Goal: Task Accomplishment & Management: Use online tool/utility

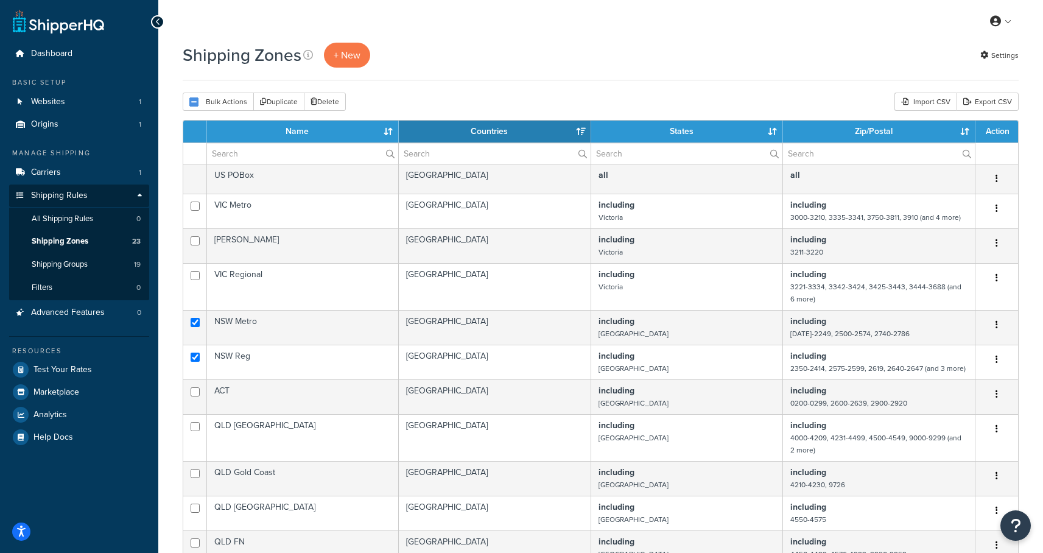
select select "15"
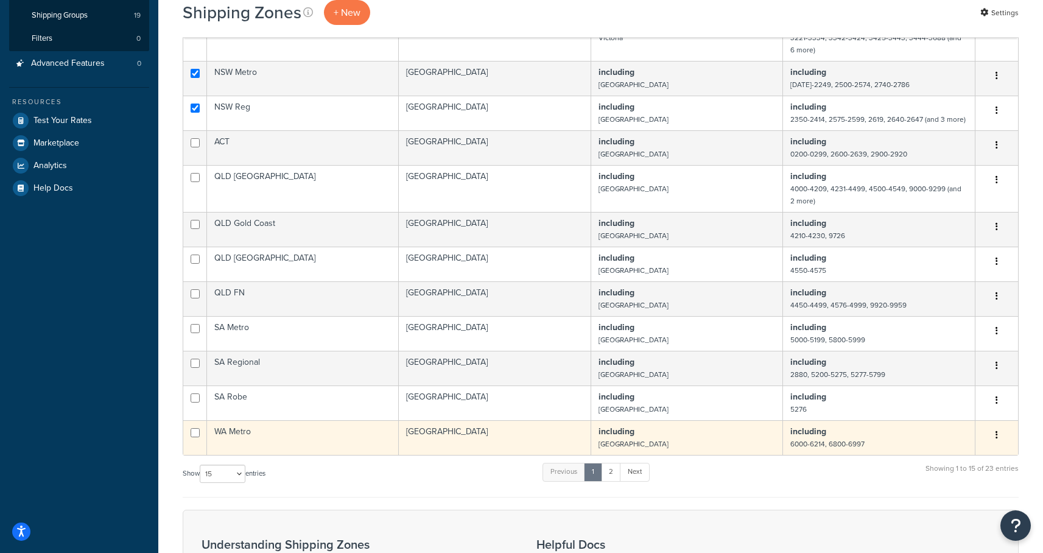
scroll to position [326, 0]
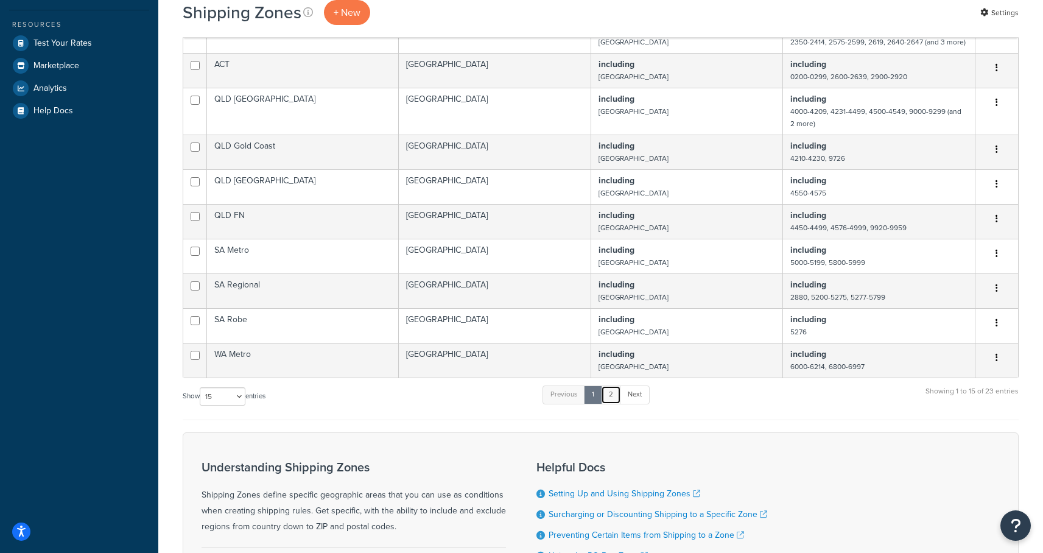
click at [612, 400] on link "2" at bounding box center [611, 394] width 20 height 18
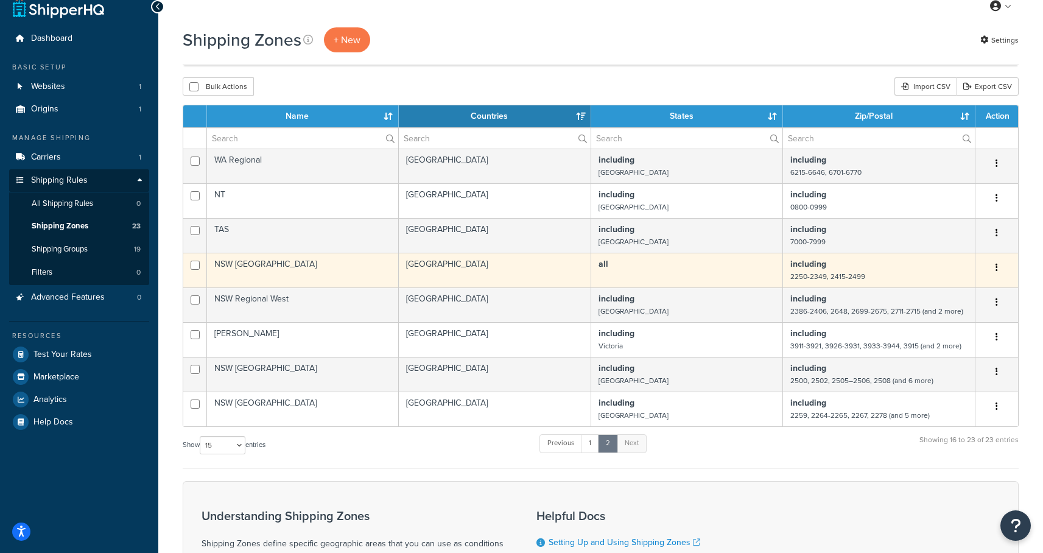
scroll to position [0, 0]
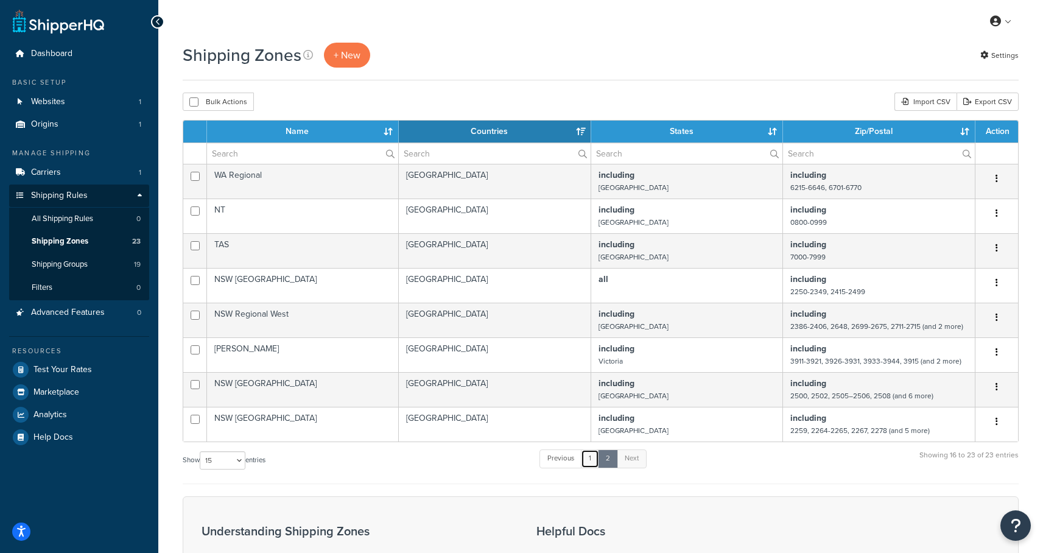
click at [590, 464] on link "1" at bounding box center [590, 458] width 18 height 18
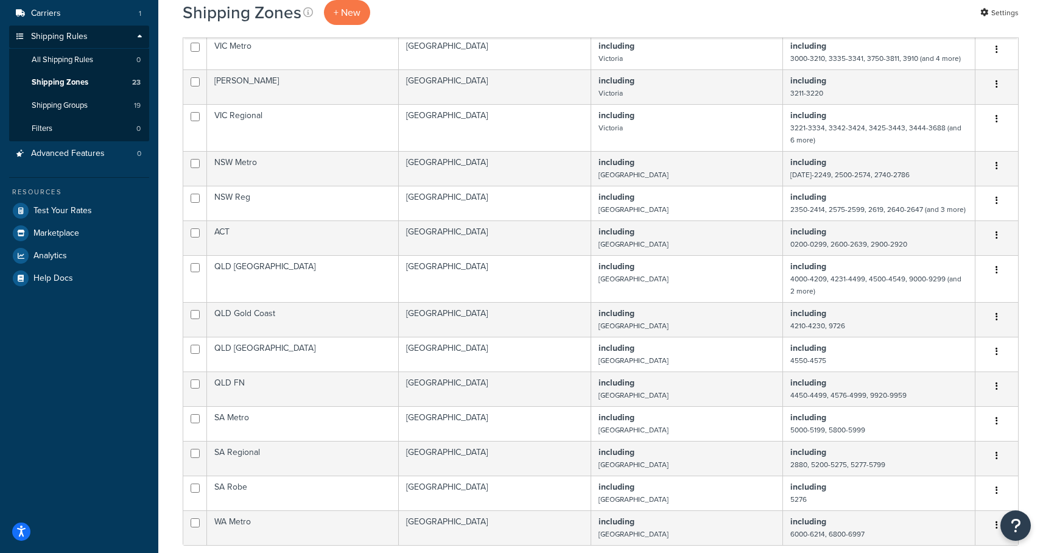
scroll to position [146, 0]
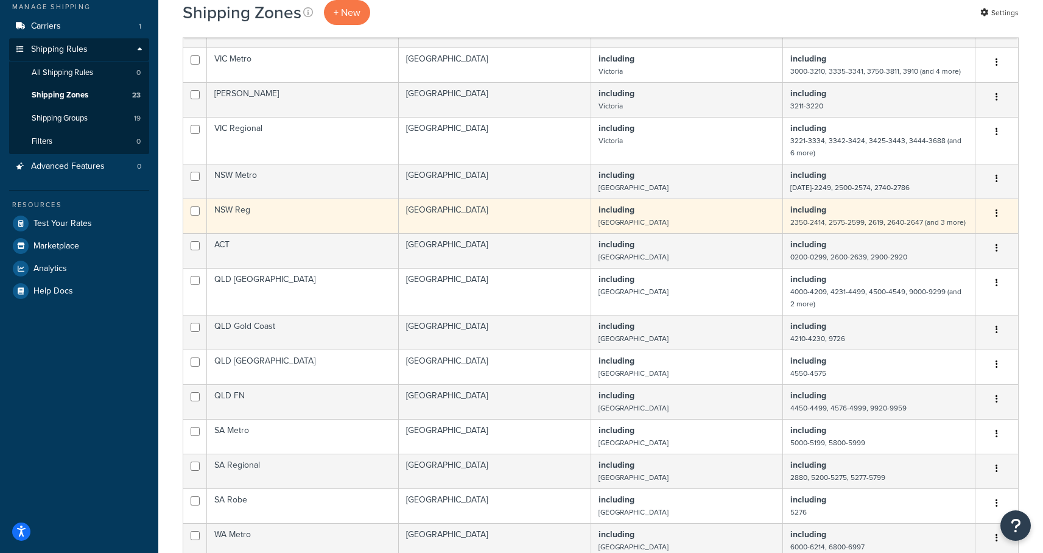
click at [508, 215] on td "Australia" at bounding box center [495, 215] width 192 height 35
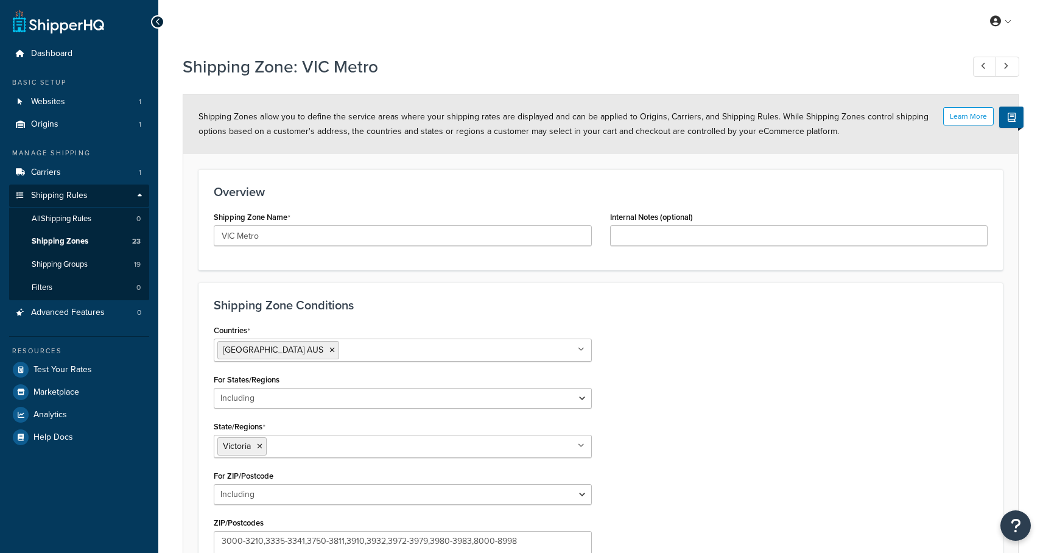
select select "including"
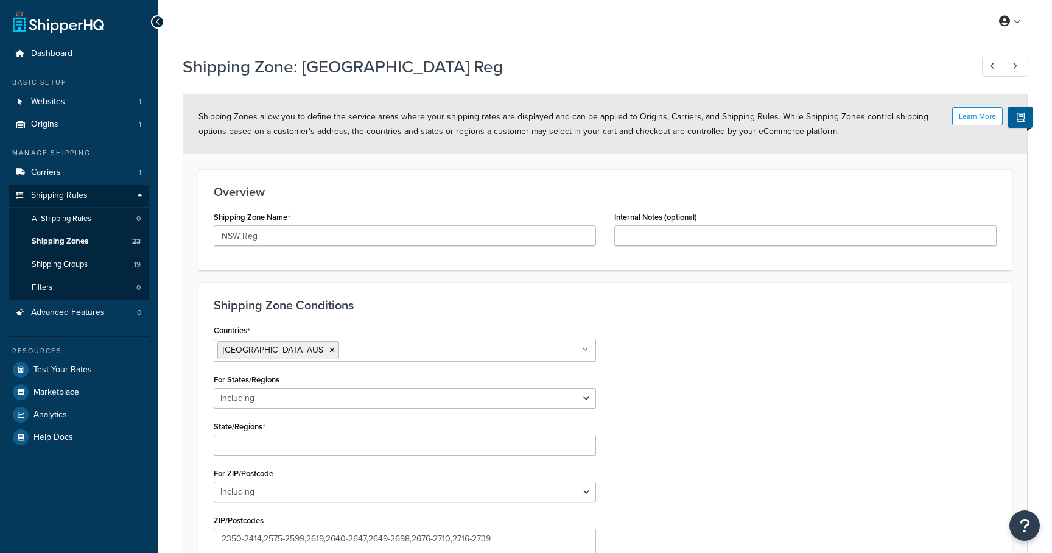
select select "including"
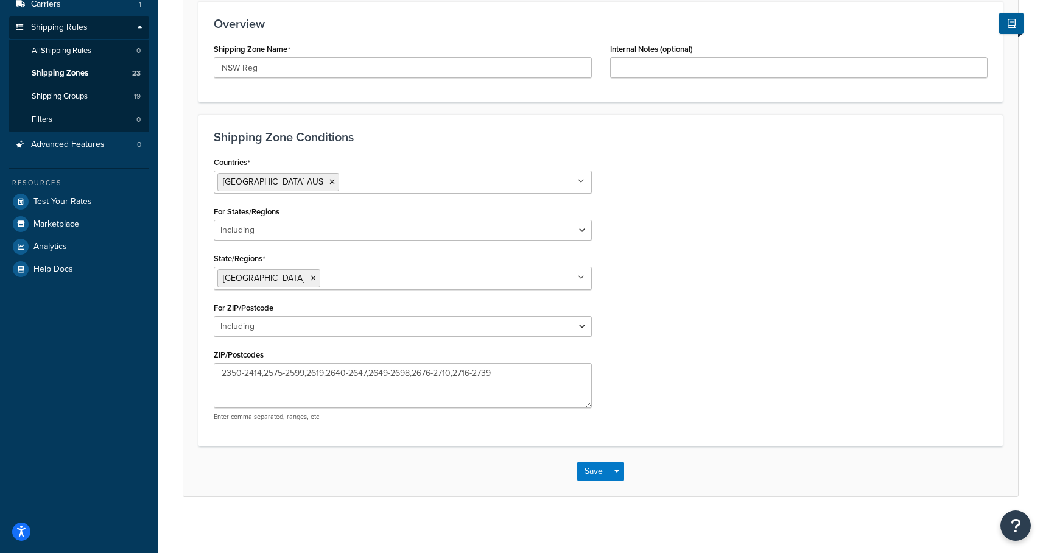
scroll to position [172, 0]
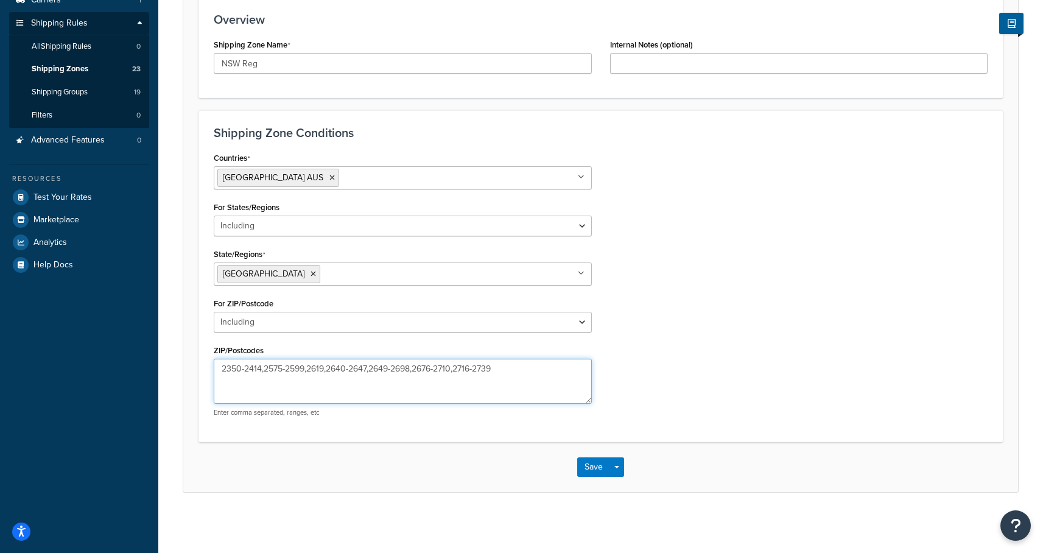
click at [341, 373] on textarea "2350-2414,2575-2599,2619,2640-2647,2649-2698,2676-2710,2716-2739" at bounding box center [403, 380] width 378 height 45
paste textarea "250-2258,2260-2263,2266,2268-2277,2288,2301,2309-2317,2319-2321,2324-2349,2415-…"
type textarea "2250-2258,2260-2263,2266,2268-2277,2288,2301,2309-2317,2319-2321,2324-2349,2415…"
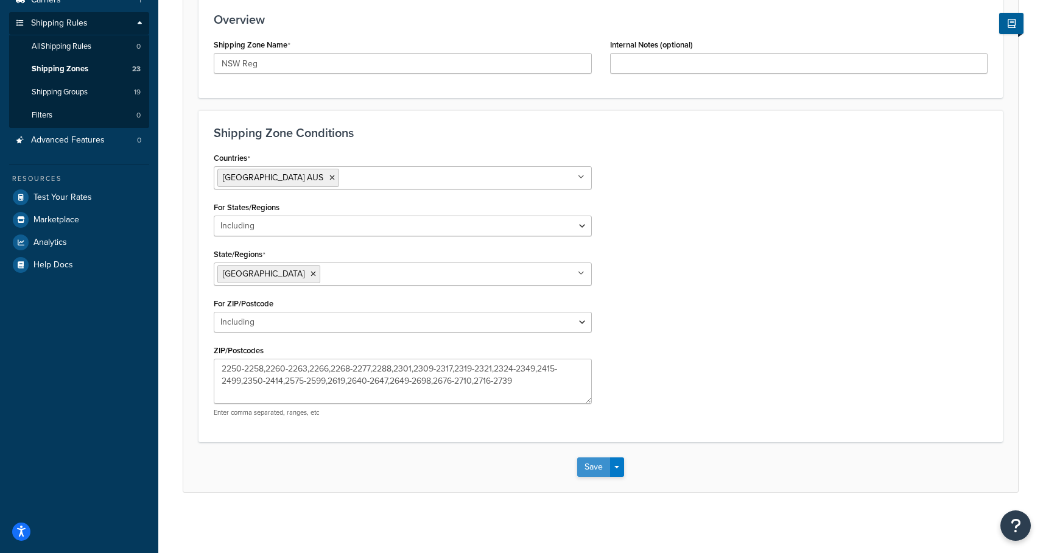
click at [596, 468] on button "Save" at bounding box center [593, 466] width 33 height 19
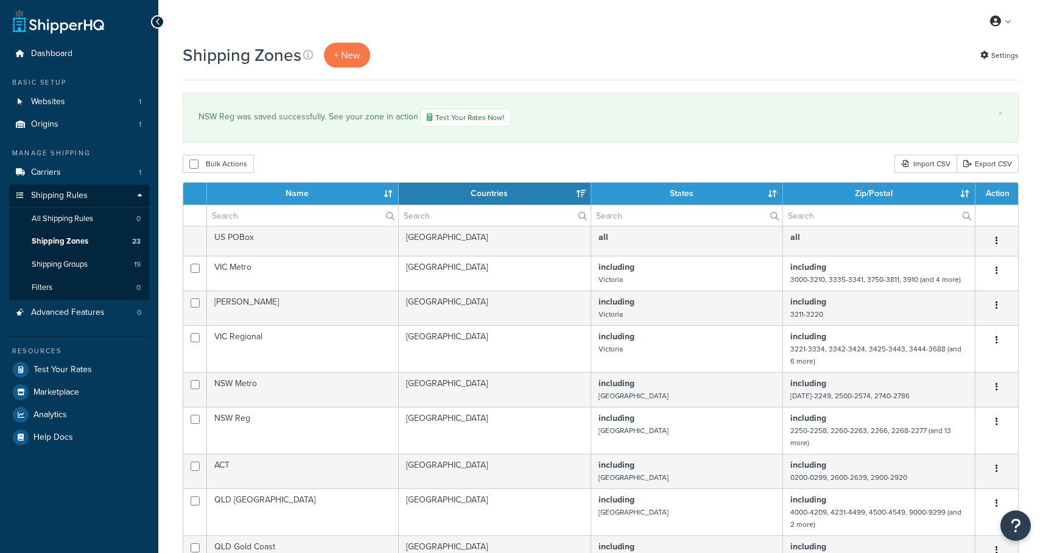
select select "15"
click at [69, 367] on span "Test Your Rates" at bounding box center [62, 370] width 58 height 10
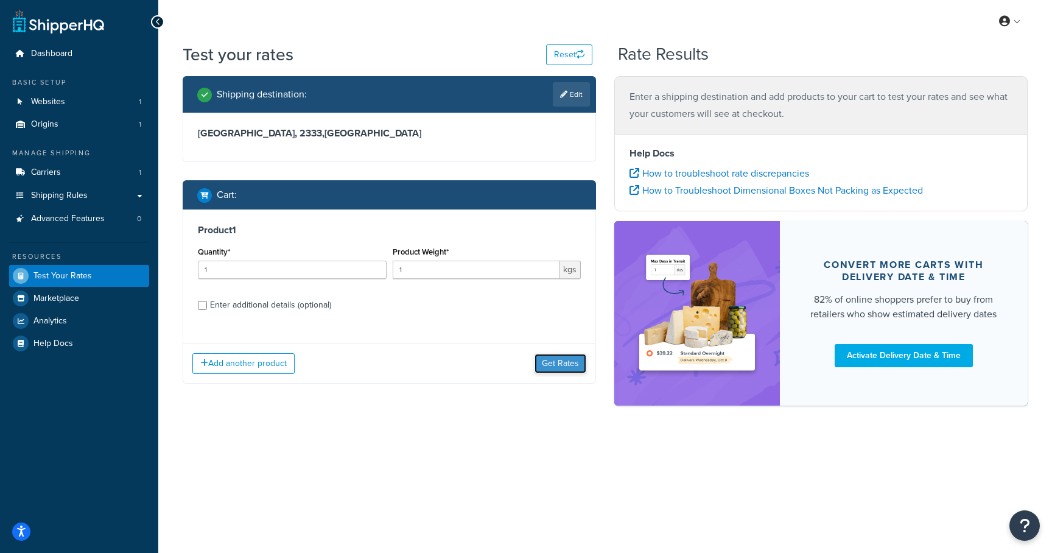
click at [560, 367] on button "Get Rates" at bounding box center [560, 363] width 52 height 19
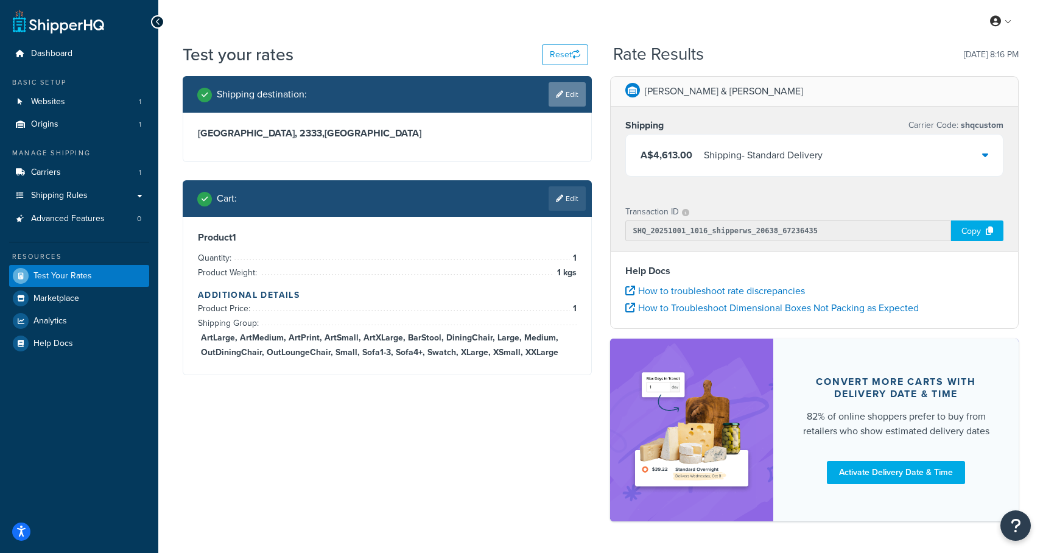
click at [564, 99] on link "Edit" at bounding box center [566, 94] width 37 height 24
select select "AU"
select select "NSW"
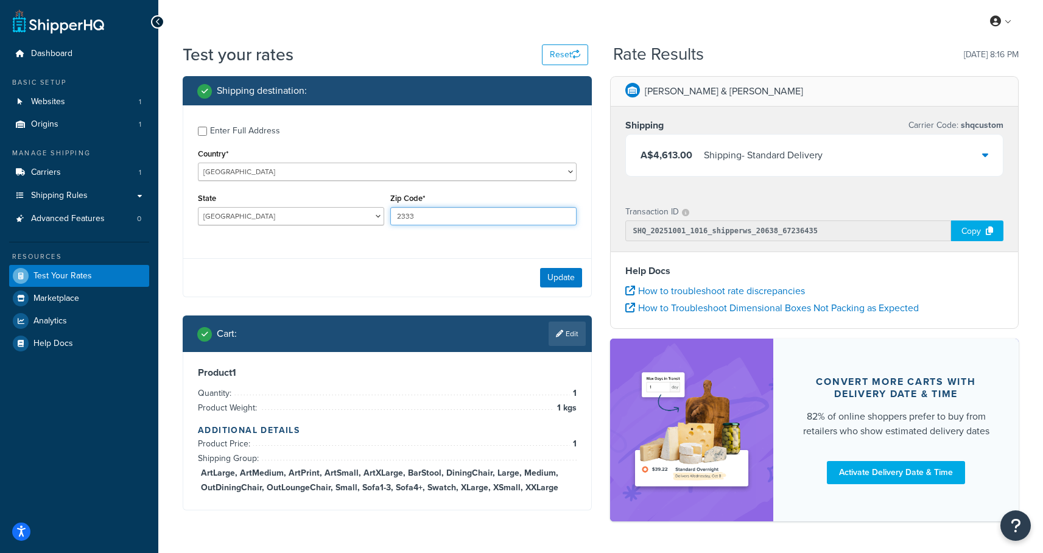
drag, startPoint x: 419, startPoint y: 219, endPoint x: 402, endPoint y: 219, distance: 16.4
click at [402, 219] on input "2333" at bounding box center [483, 216] width 186 height 18
type input "2328"
click at [547, 271] on button "Update" at bounding box center [561, 277] width 42 height 19
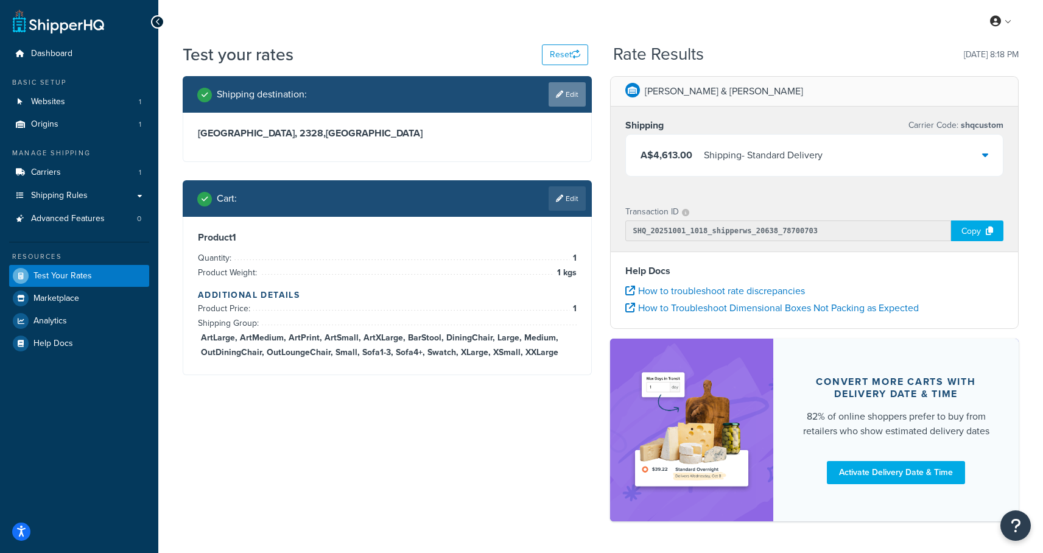
click at [565, 94] on link "Edit" at bounding box center [566, 94] width 37 height 24
select select "AU"
select select "NSW"
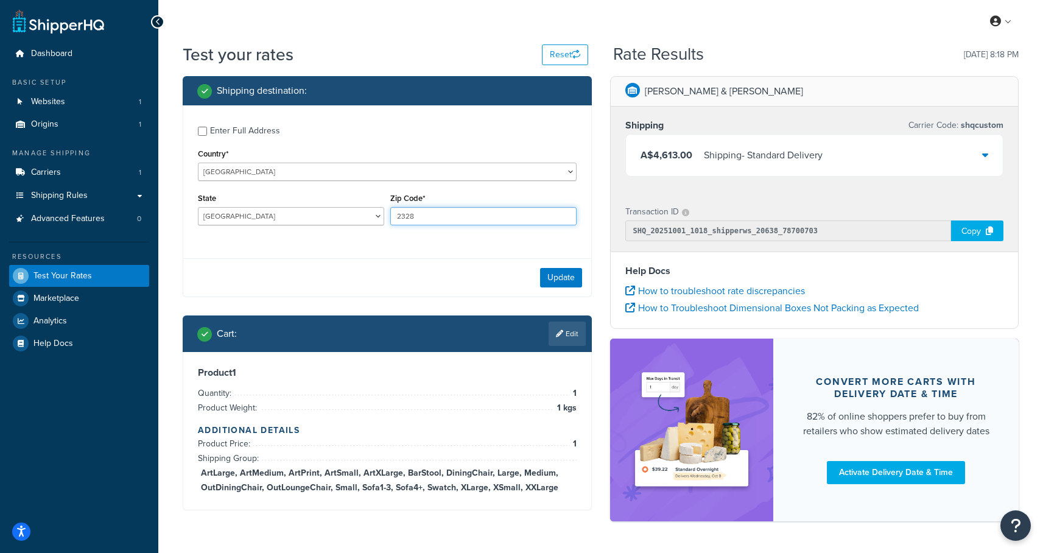
drag, startPoint x: 419, startPoint y: 223, endPoint x: 400, endPoint y: 219, distance: 19.2
click at [400, 219] on input "2328" at bounding box center [483, 216] width 186 height 18
type input "2821"
click at [561, 274] on button "Update" at bounding box center [561, 277] width 42 height 19
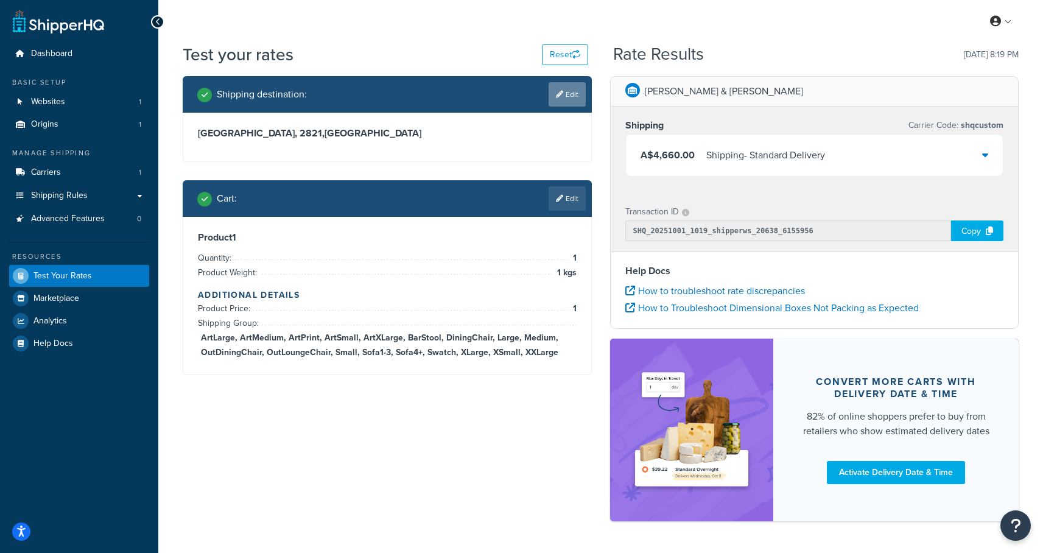
click at [568, 95] on link "Edit" at bounding box center [566, 94] width 37 height 24
select select "AU"
select select "NSW"
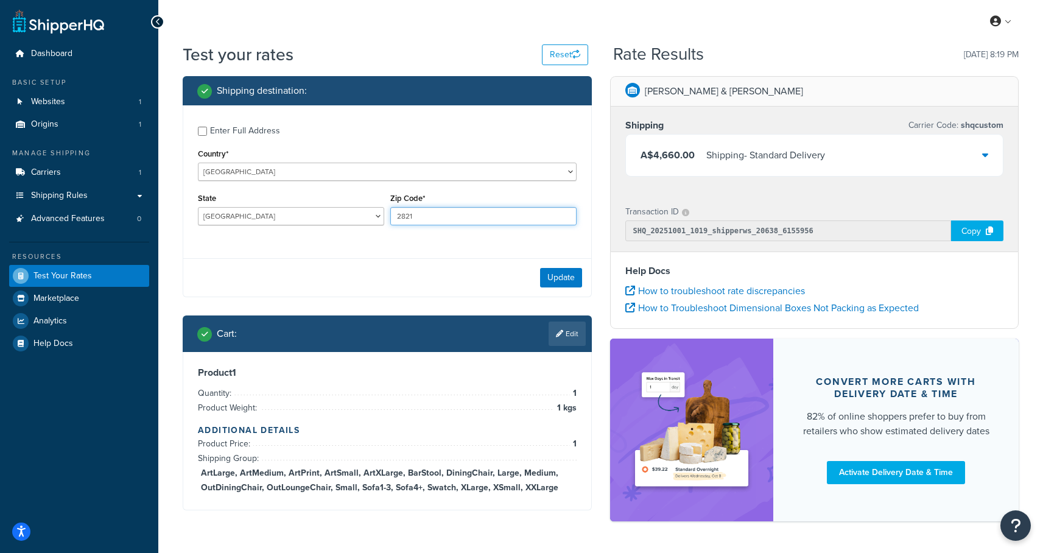
drag, startPoint x: 420, startPoint y: 215, endPoint x: 404, endPoint y: 218, distance: 16.0
click at [404, 218] on input "2821" at bounding box center [483, 216] width 186 height 18
type input "2880"
click at [572, 276] on button "Update" at bounding box center [561, 277] width 42 height 19
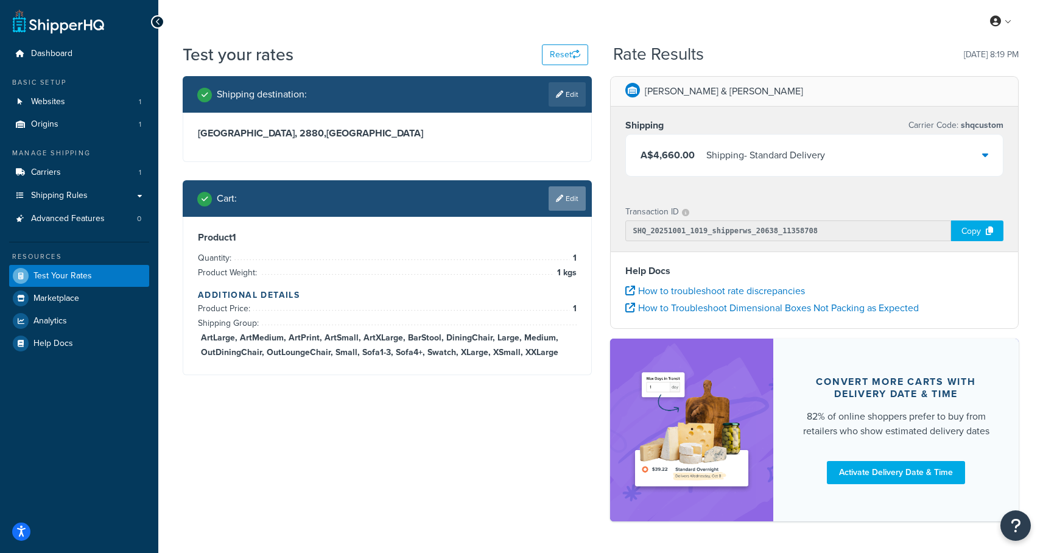
click at [569, 203] on link "Edit" at bounding box center [566, 198] width 37 height 24
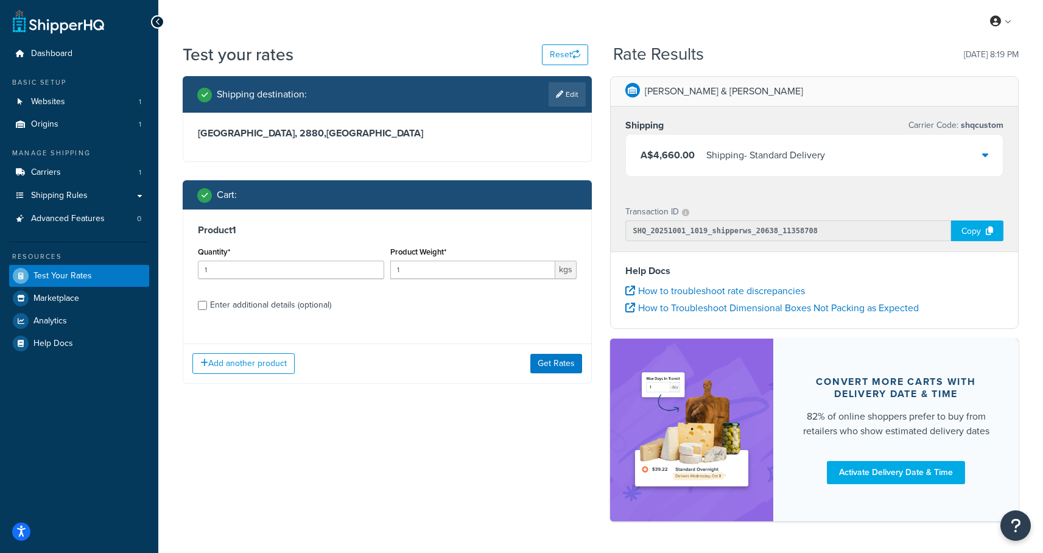
click at [260, 304] on div "Enter additional details (optional)" at bounding box center [270, 304] width 121 height 17
click at [207, 304] on input "Enter additional details (optional)" at bounding box center [202, 305] width 9 height 9
checkbox input "true"
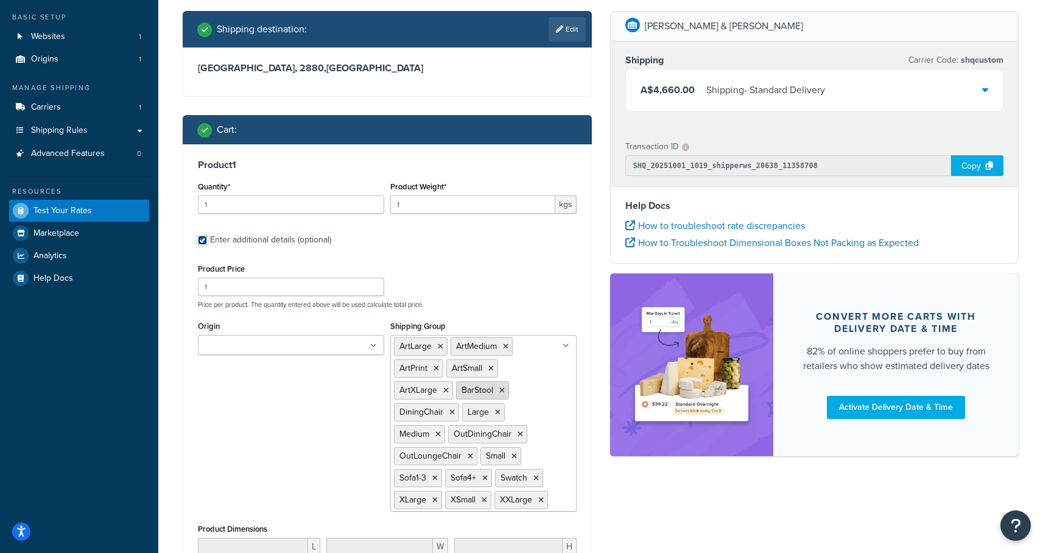
scroll to position [109, 0]
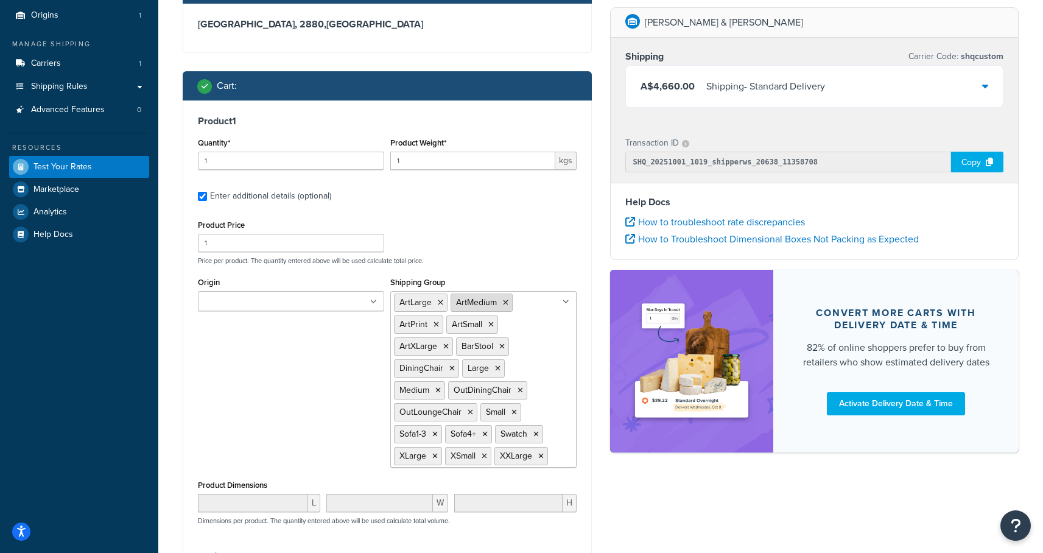
click at [505, 302] on icon at bounding box center [505, 302] width 5 height 7
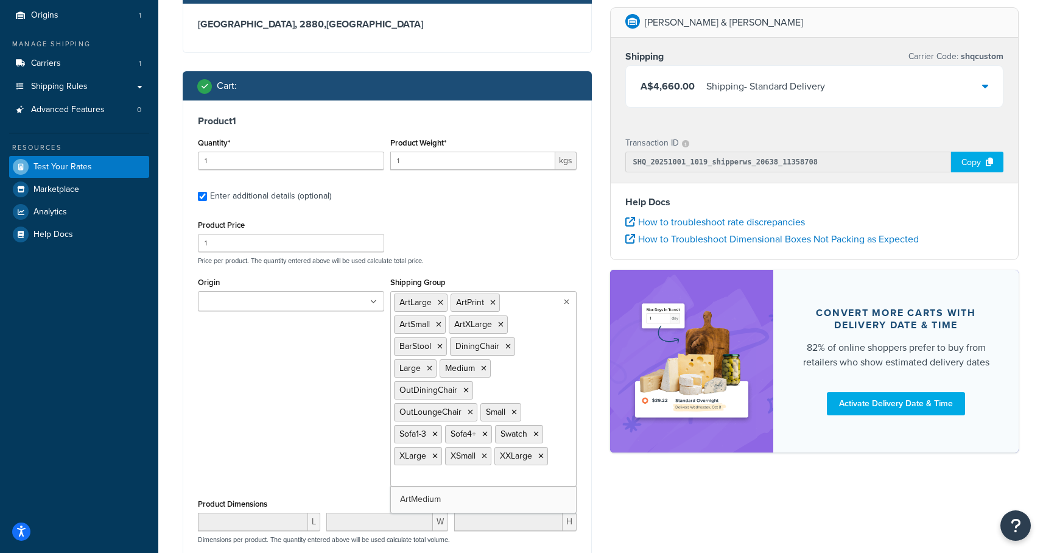
click at [505, 302] on ul "ArtLarge ArtPrint ArtSmall ArtXLarge BarStool DiningChair Large Medium OutDinin…" at bounding box center [483, 388] width 186 height 195
click at [492, 302] on icon at bounding box center [492, 302] width 5 height 7
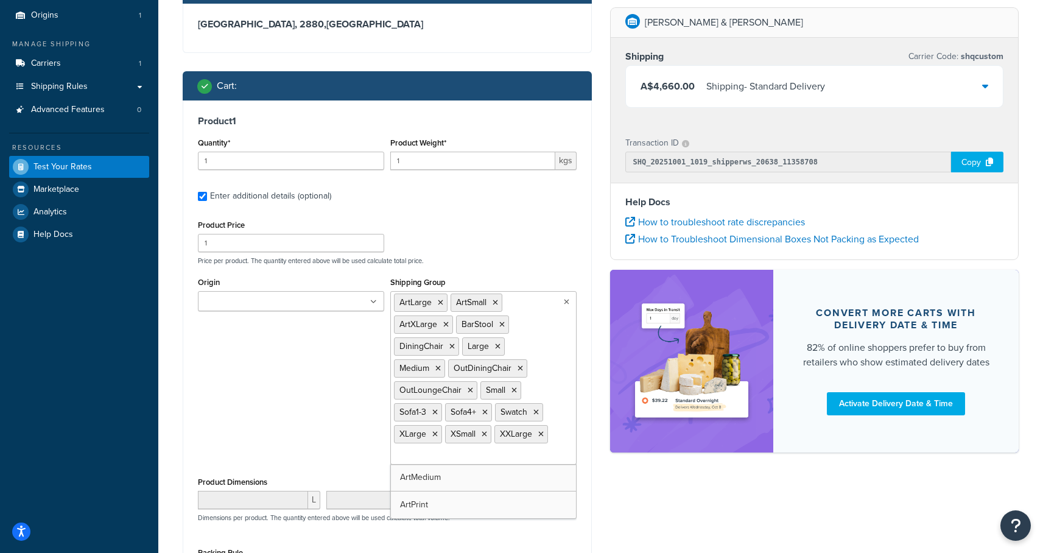
click at [492, 302] on icon at bounding box center [494, 302] width 5 height 7
click at [492, 302] on span "ArtXLarge" at bounding box center [475, 302] width 38 height 13
click at [498, 303] on li "ArtXLarge" at bounding box center [479, 302] width 59 height 18
click at [503, 302] on icon at bounding box center [502, 302] width 5 height 7
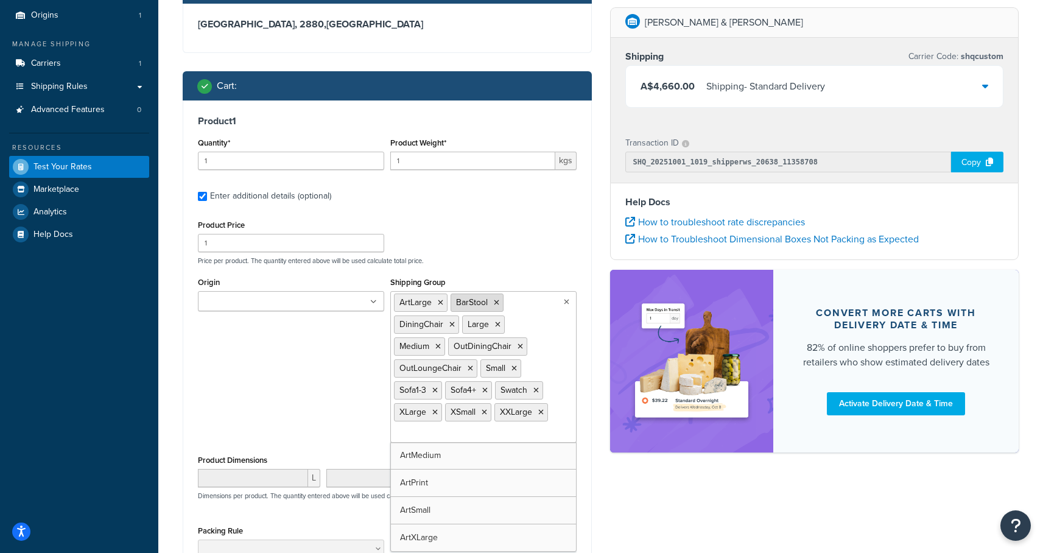
click at [495, 299] on icon at bounding box center [496, 302] width 5 height 7
click at [495, 299] on span "DiningChair" at bounding box center [478, 302] width 44 height 13
click at [509, 300] on icon at bounding box center [508, 302] width 5 height 7
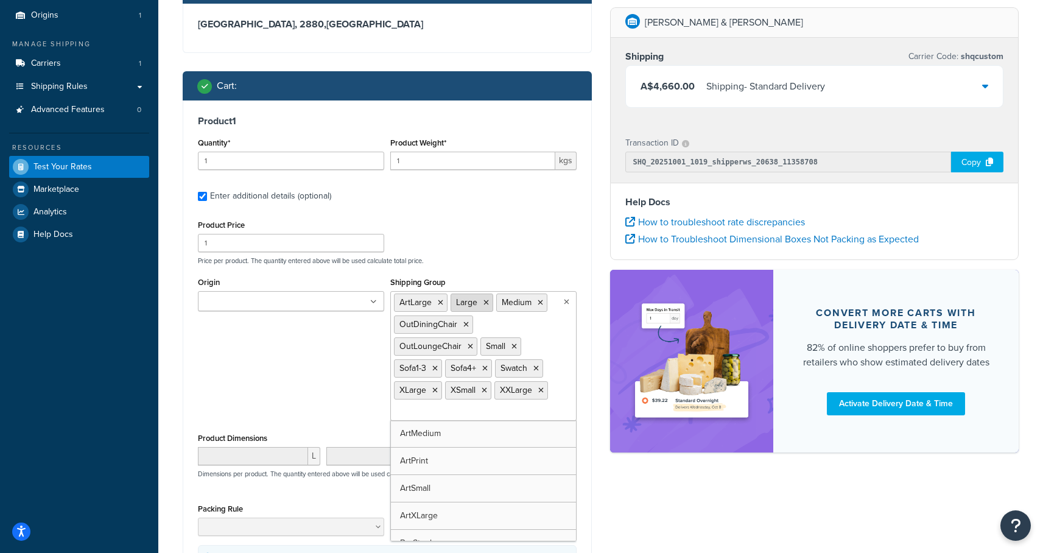
click at [486, 304] on icon at bounding box center [485, 302] width 5 height 7
click at [486, 304] on li "Medium" at bounding box center [475, 302] width 51 height 18
click at [496, 302] on icon at bounding box center [494, 302] width 5 height 7
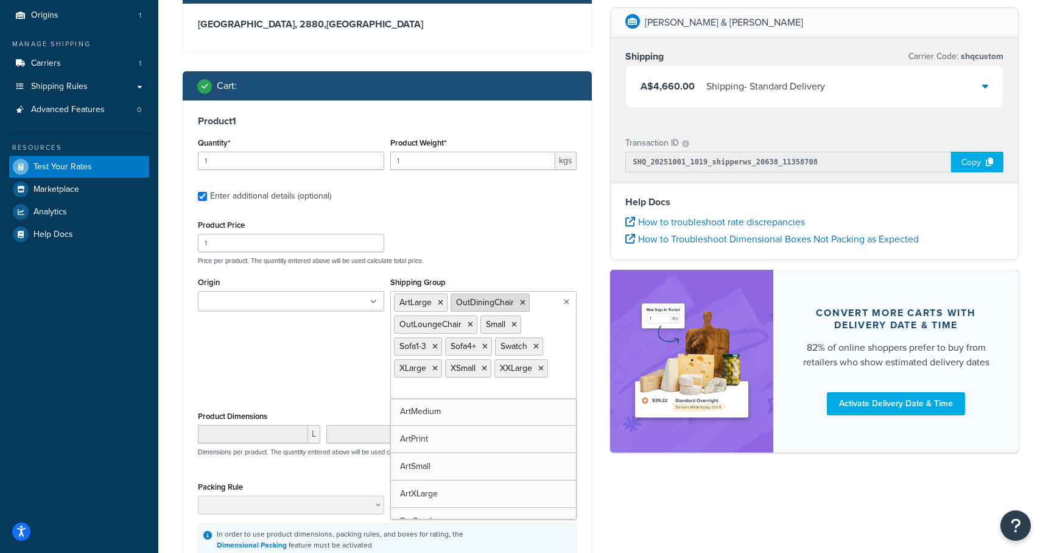
click at [522, 299] on icon at bounding box center [522, 302] width 5 height 7
click at [527, 300] on icon at bounding box center [526, 302] width 5 height 7
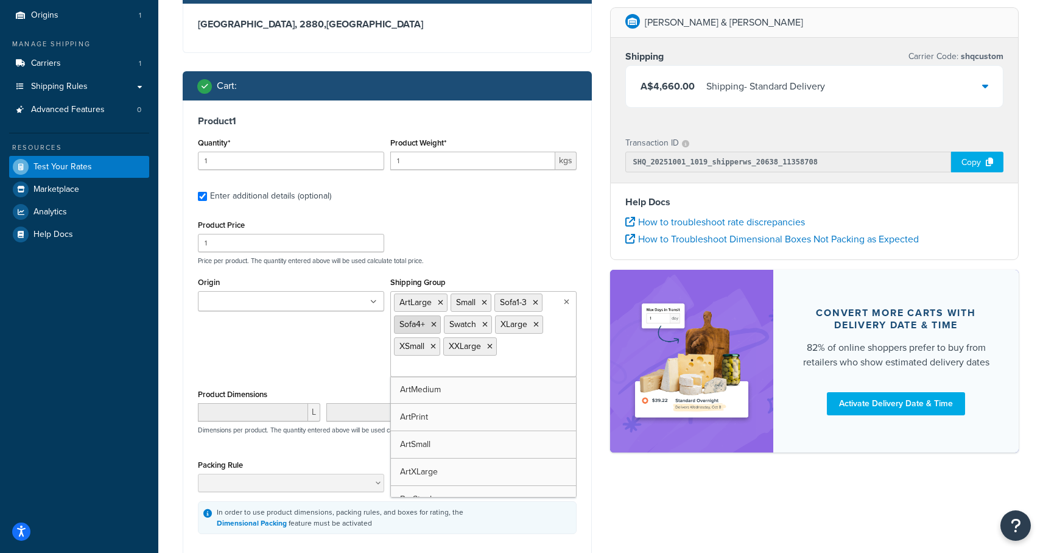
drag, startPoint x: 536, startPoint y: 299, endPoint x: 523, endPoint y: 301, distance: 12.3
click at [536, 299] on icon at bounding box center [535, 302] width 5 height 7
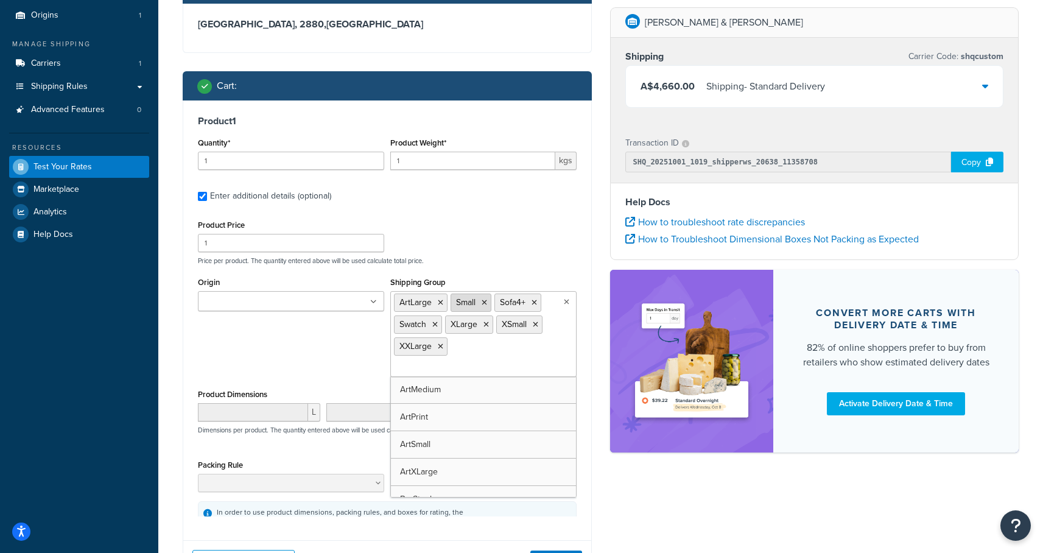
click at [485, 301] on icon at bounding box center [483, 302] width 5 height 7
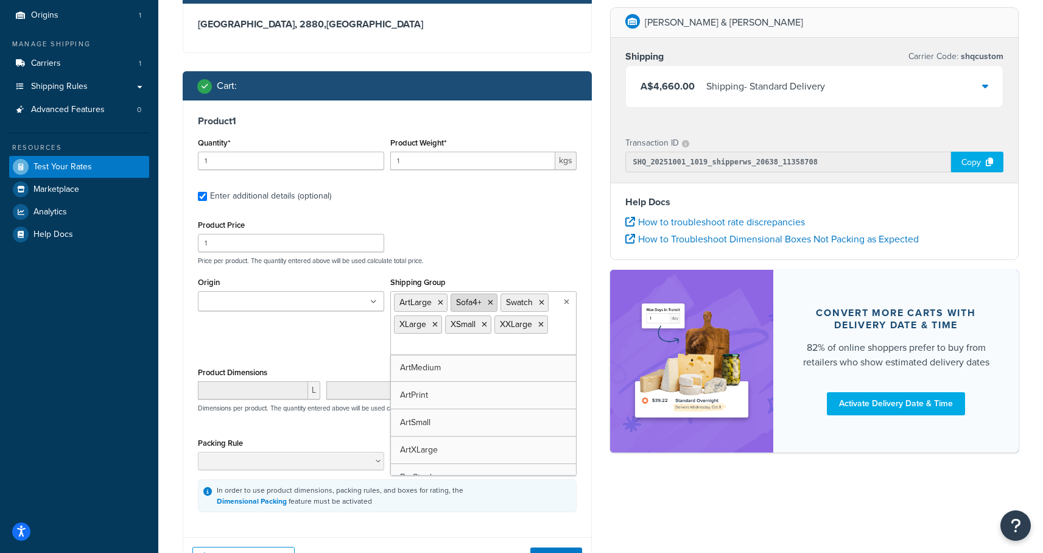
click at [492, 301] on icon at bounding box center [489, 302] width 5 height 7
click at [491, 302] on icon at bounding box center [491, 302] width 5 height 7
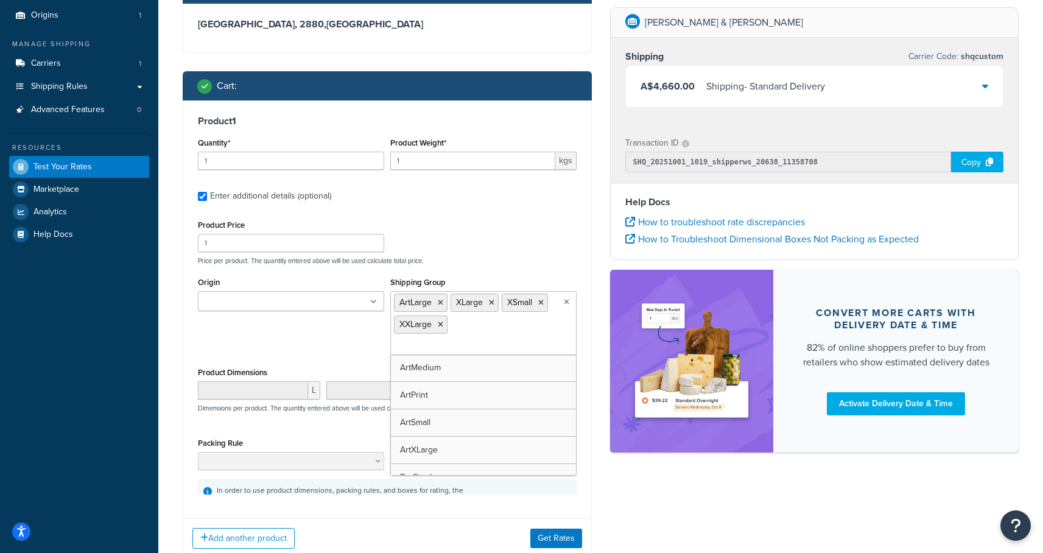
click at [491, 302] on icon at bounding box center [491, 302] width 5 height 7
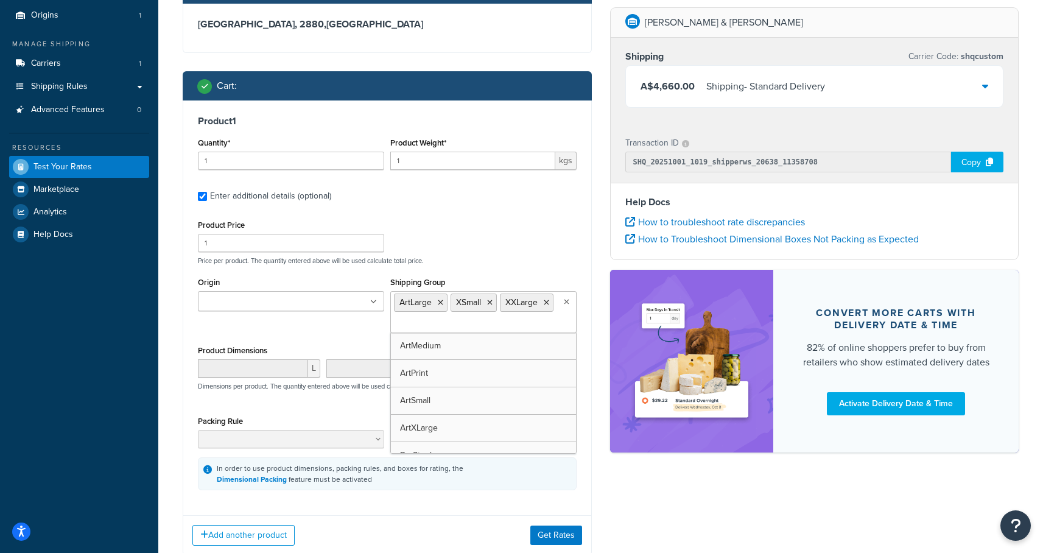
click at [491, 302] on icon at bounding box center [489, 302] width 5 height 7
click at [495, 301] on icon at bounding box center [496, 302] width 5 height 7
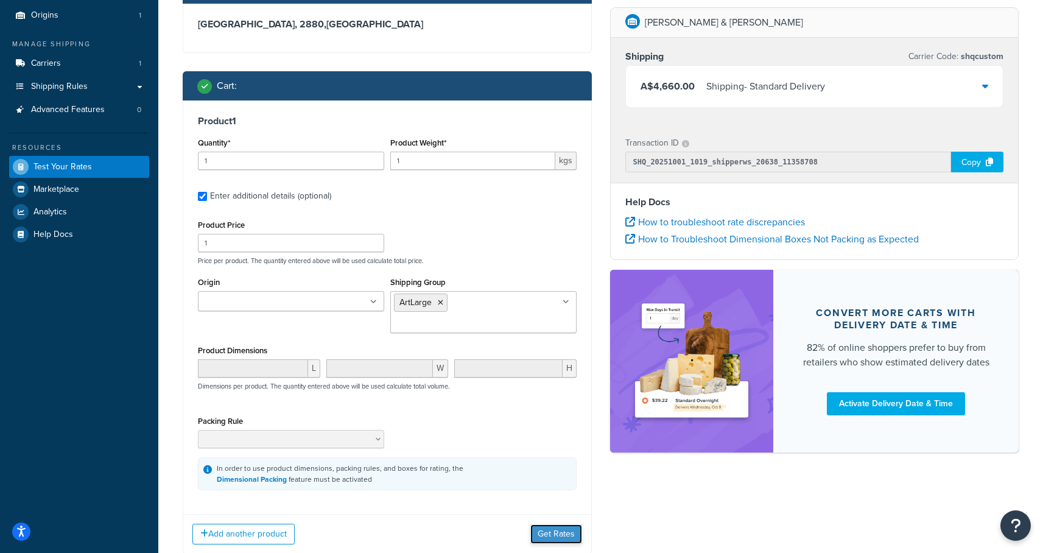
click at [548, 524] on button "Get Rates" at bounding box center [556, 533] width 52 height 19
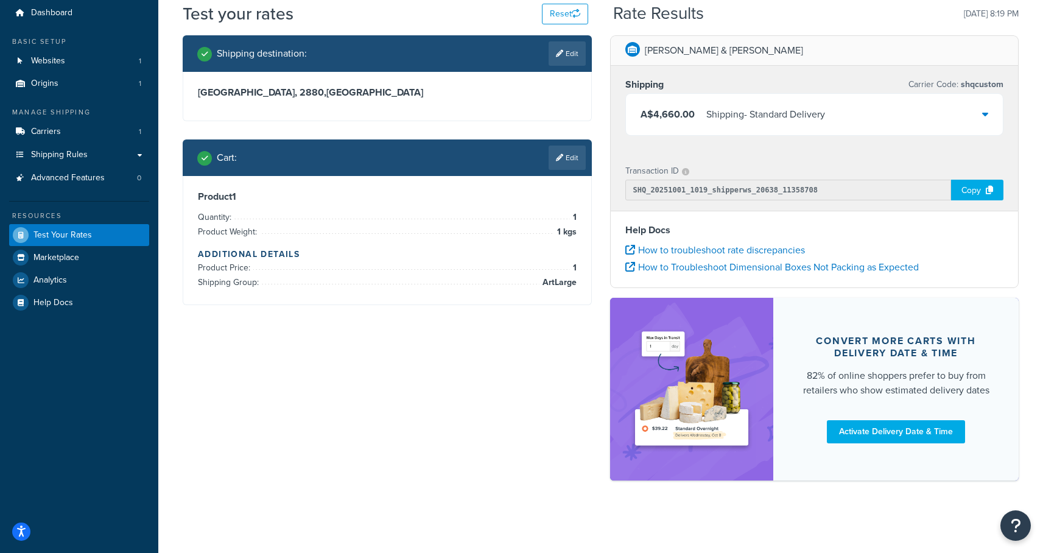
scroll to position [0, 0]
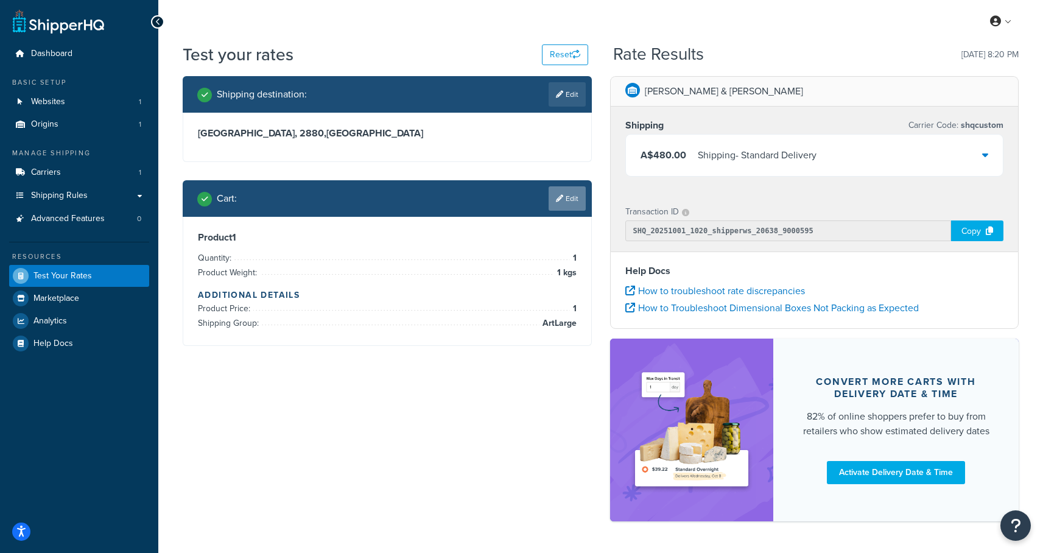
click at [570, 201] on link "Edit" at bounding box center [566, 198] width 37 height 24
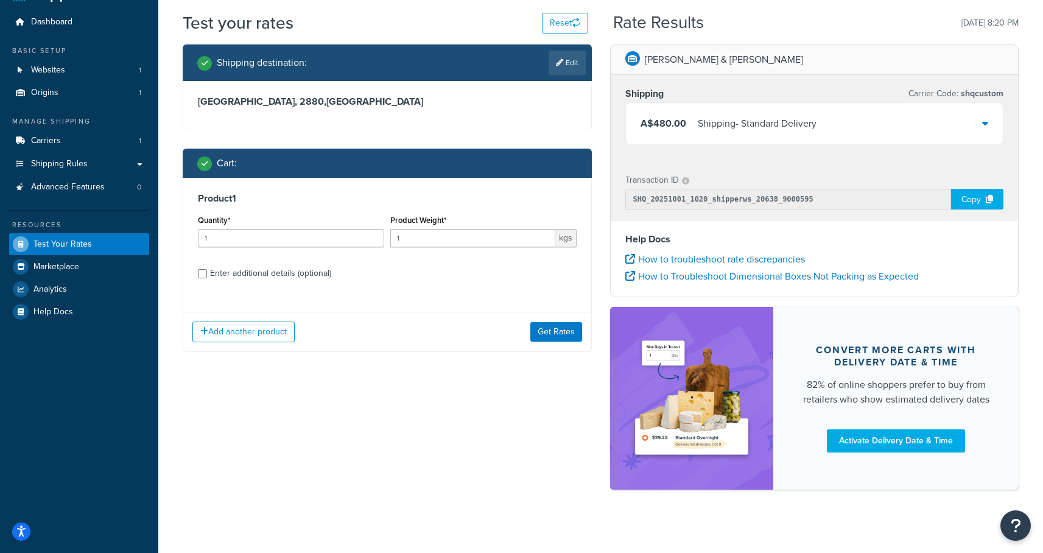
scroll to position [41, 0]
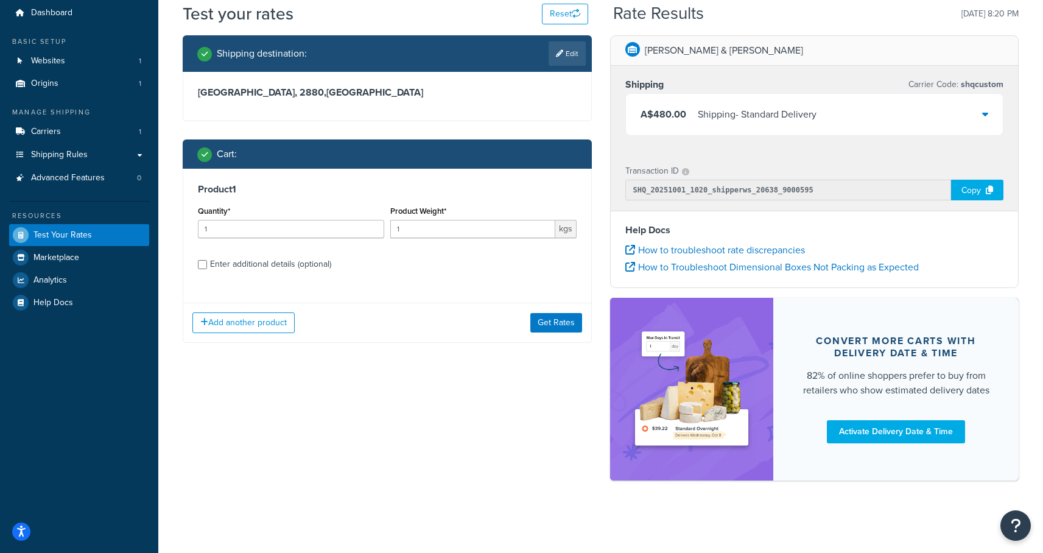
click at [243, 274] on div "Product 1 Quantity* 1 Product Weight* 1 kgs Enter additional details (optional)" at bounding box center [387, 231] width 408 height 125
click at [245, 264] on div "Enter additional details (optional)" at bounding box center [270, 264] width 121 height 17
click at [207, 264] on input "Enter additional details (optional)" at bounding box center [202, 264] width 9 height 9
checkbox input "true"
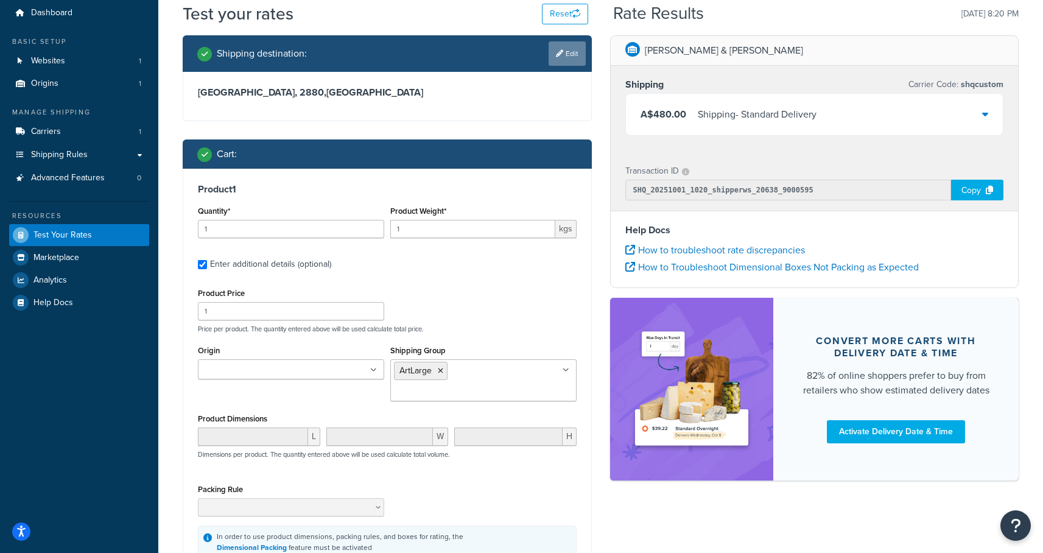
click at [576, 56] on link "Edit" at bounding box center [566, 53] width 37 height 24
select select "AU"
select select "NSW"
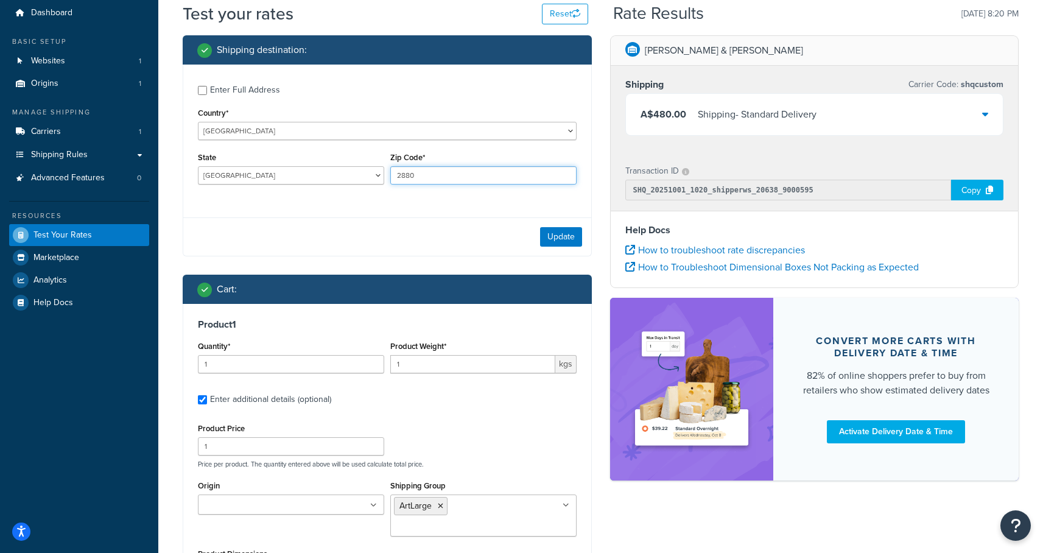
drag, startPoint x: 412, startPoint y: 173, endPoint x: 405, endPoint y: 176, distance: 7.9
click at [405, 176] on input "2880" at bounding box center [483, 175] width 186 height 18
type input "2879"
click at [547, 242] on button "Update" at bounding box center [561, 236] width 42 height 19
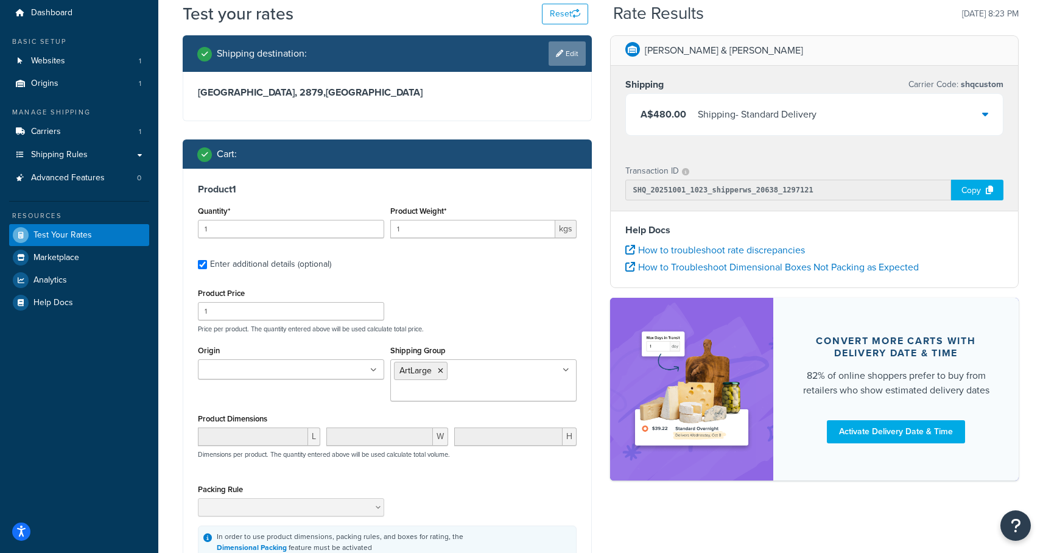
click at [566, 52] on link "Edit" at bounding box center [566, 53] width 37 height 24
select select "AU"
select select "NSW"
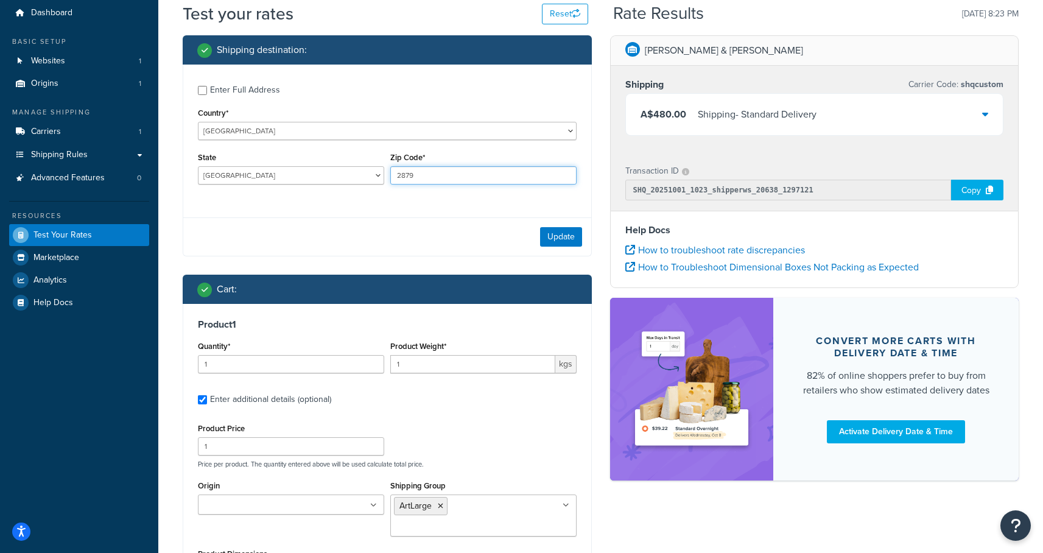
click at [408, 172] on input "2879" at bounding box center [483, 175] width 186 height 18
type input "2500"
click at [557, 242] on button "Update" at bounding box center [561, 236] width 42 height 19
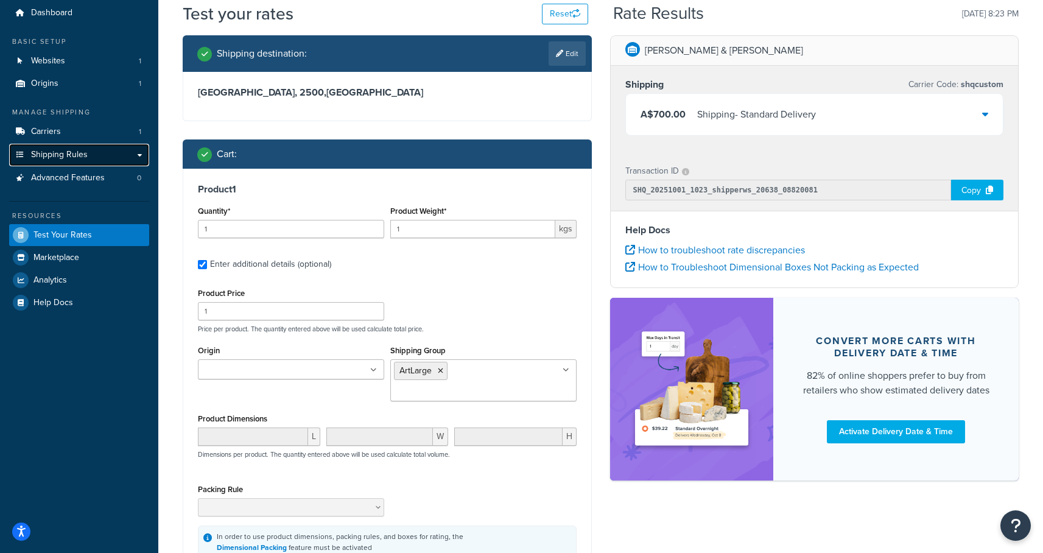
click at [53, 145] on link "Shipping Rules" at bounding box center [79, 155] width 140 height 23
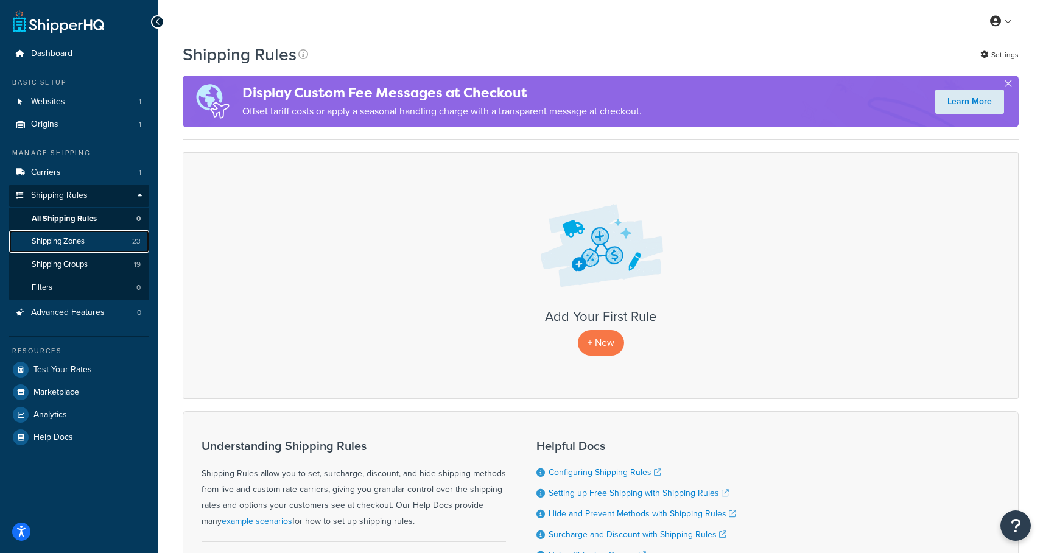
click at [60, 242] on span "Shipping Zones" at bounding box center [58, 241] width 53 height 10
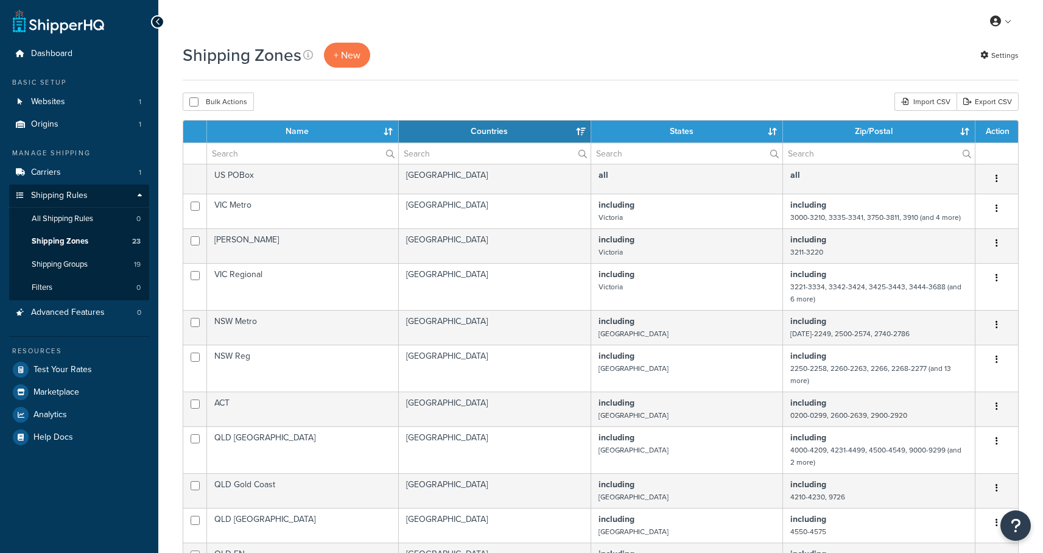
select select "15"
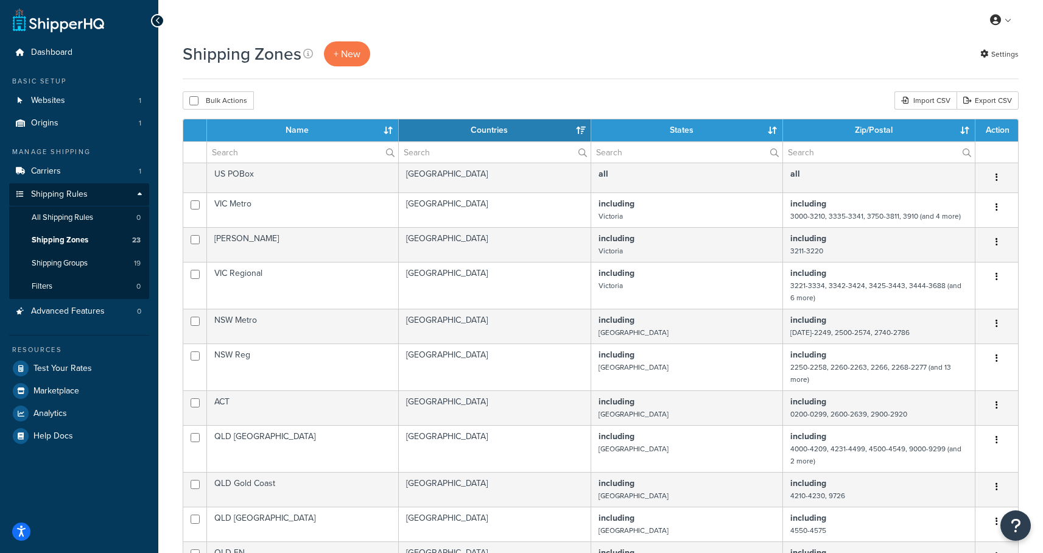
scroll to position [2, 0]
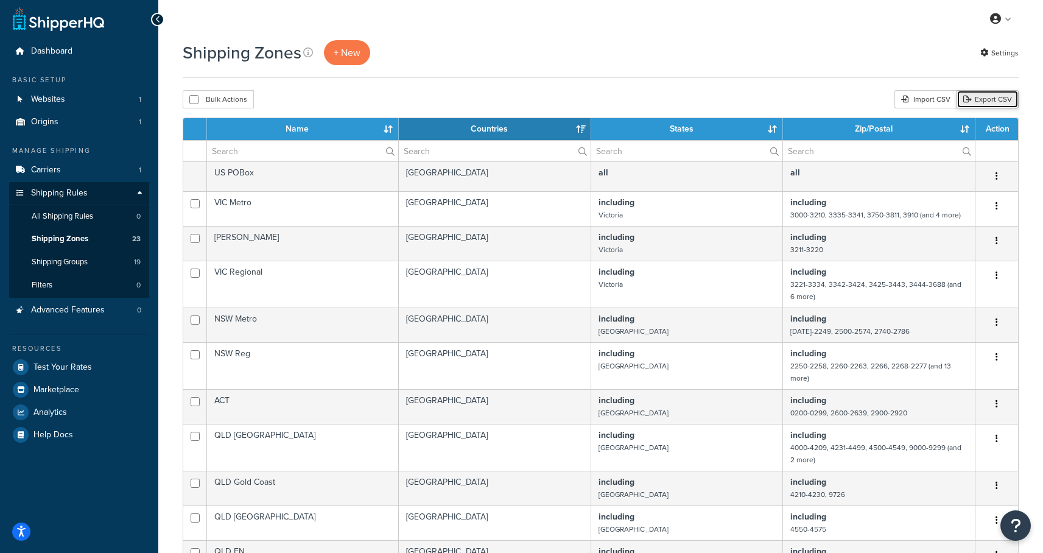
click at [999, 99] on link "Export CSV" at bounding box center [987, 99] width 62 height 18
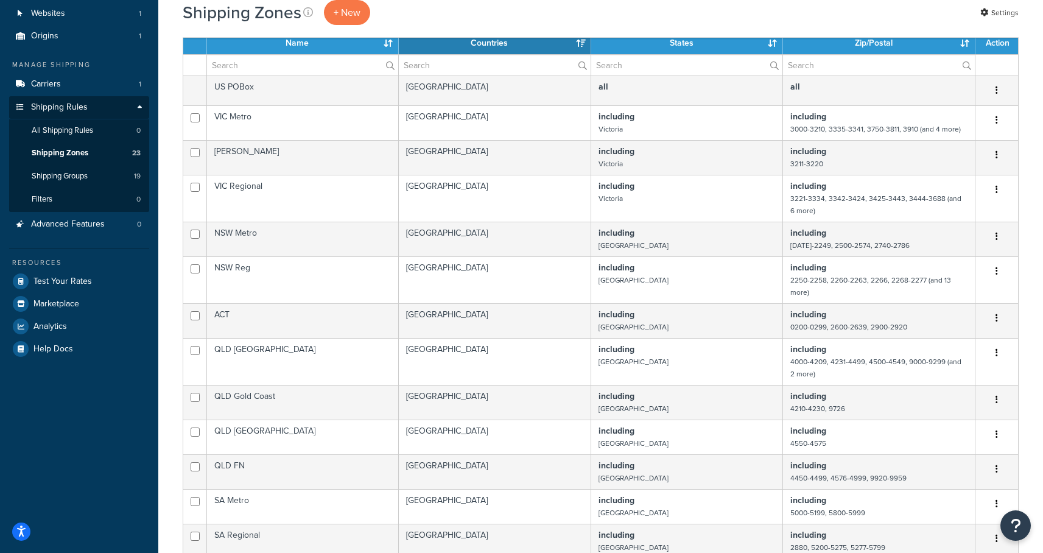
scroll to position [69, 0]
